Goal: Find specific page/section: Find specific page/section

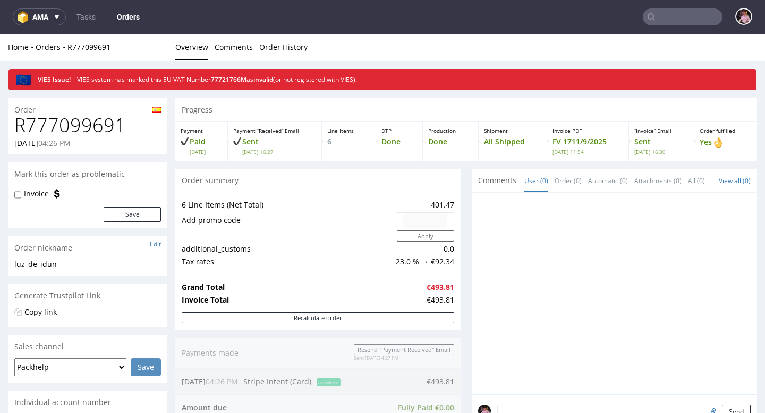
scroll to position [337, 0]
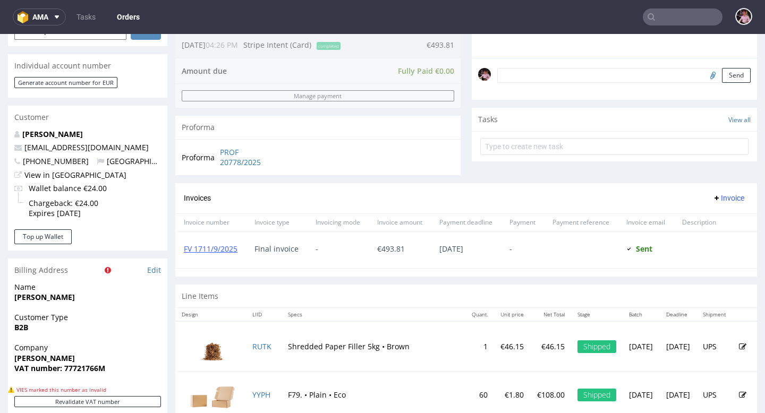
click at [679, 14] on input "text" at bounding box center [683, 17] width 80 height 17
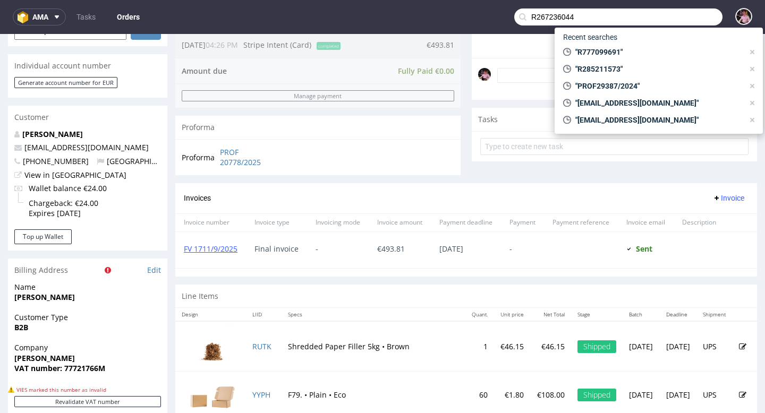
type input "R267236044"
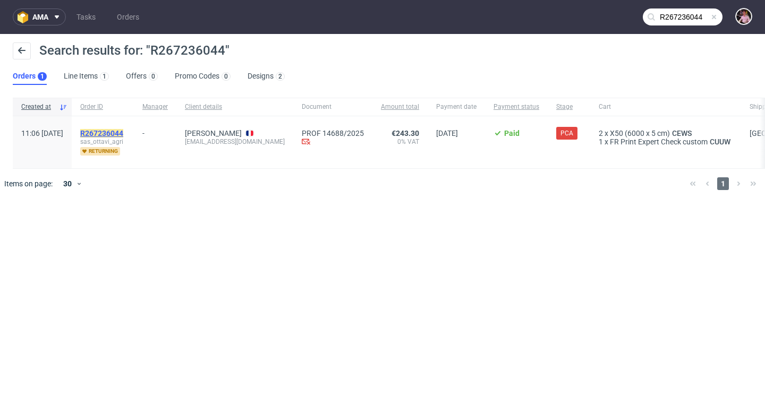
click at [123, 131] on mark "R267236044" at bounding box center [101, 133] width 43 height 9
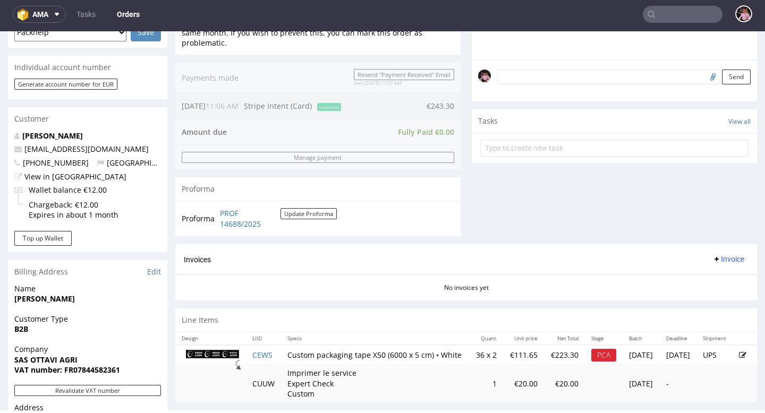
scroll to position [423, 0]
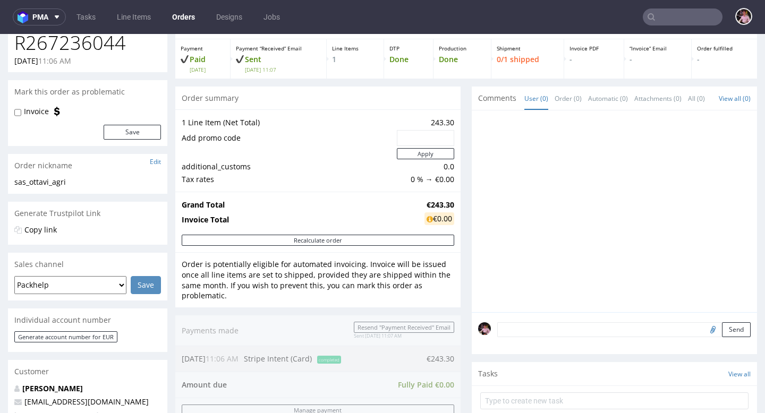
scroll to position [164, 0]
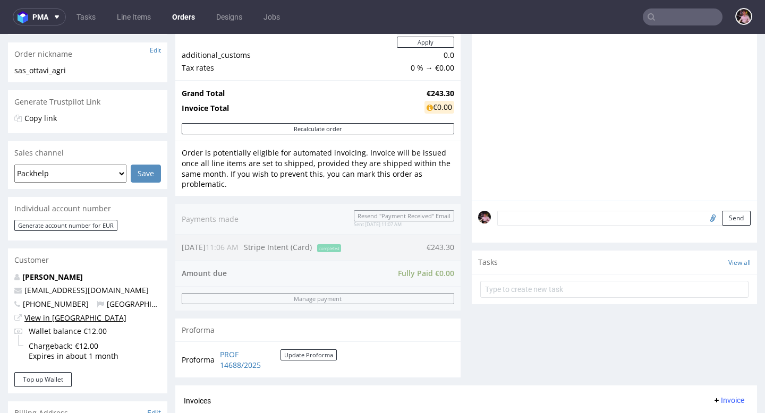
click at [46, 319] on link "View in [GEOGRAPHIC_DATA]" at bounding box center [75, 318] width 102 height 10
